Goal: Use online tool/utility: Utilize a website feature to perform a specific function

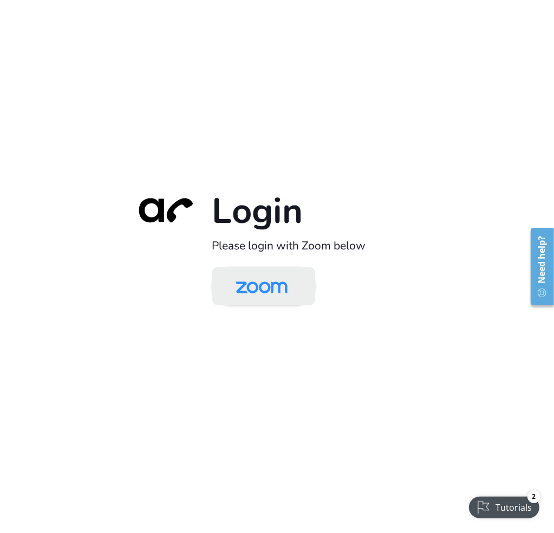
click at [275, 285] on img at bounding box center [261, 286] width 75 height 35
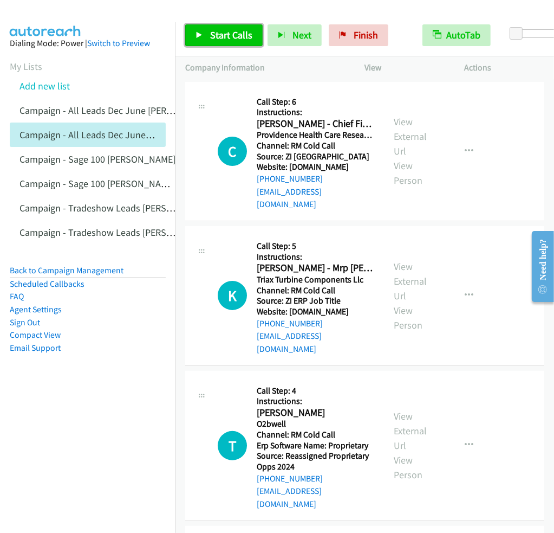
click at [218, 42] on link "Start Calls" at bounding box center [224, 35] width 78 height 22
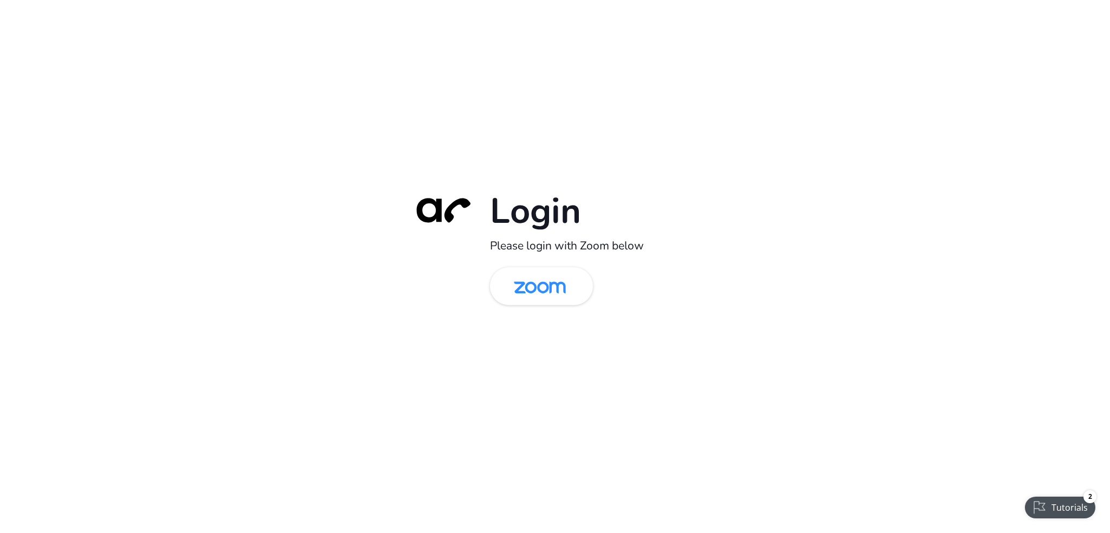
click at [522, 311] on div "Login Please login with Zoom below" at bounding box center [555, 267] width 304 height 156
drag, startPoint x: 525, startPoint y: 286, endPoint x: 401, endPoint y: 270, distance: 124.6
click at [526, 286] on img at bounding box center [539, 286] width 75 height 35
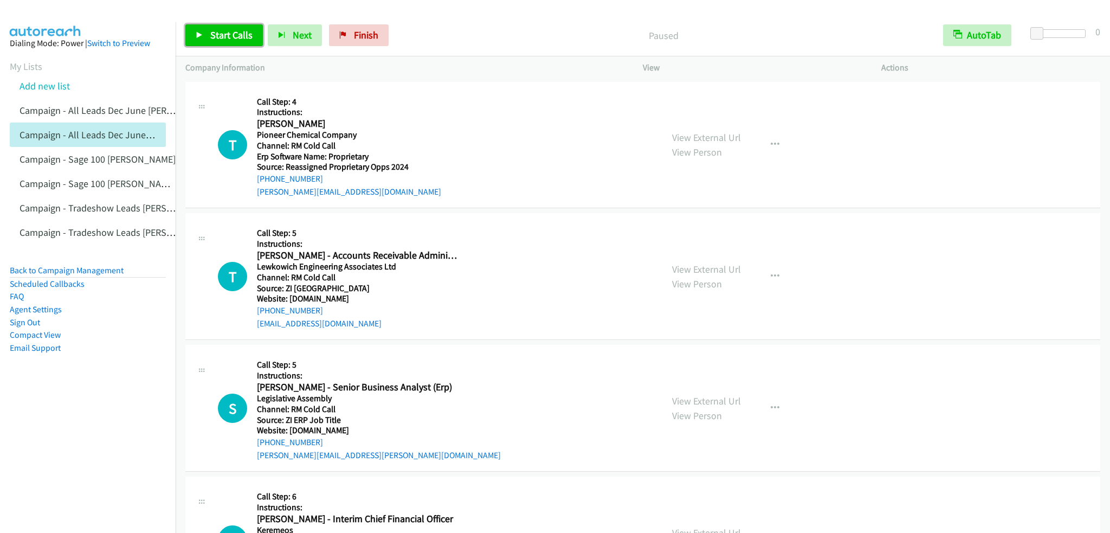
click at [232, 37] on span "Start Calls" at bounding box center [231, 35] width 42 height 12
